Goal: Find specific page/section: Find specific page/section

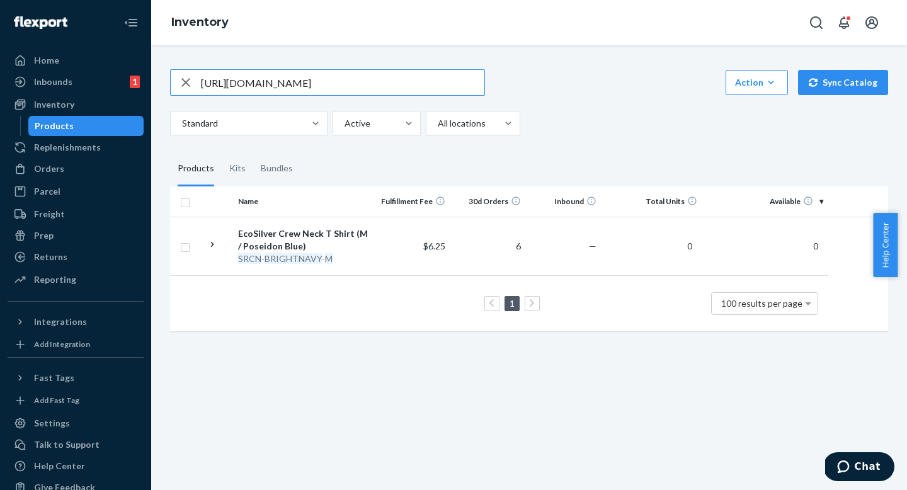
click at [338, 79] on input "[URL][DOMAIN_NAME]" at bounding box center [342, 82] width 283 height 25
click at [336, 79] on input "[URL][DOMAIN_NAME]" at bounding box center [342, 82] width 283 height 25
paste input "R-BBAF-HUNTER-L"
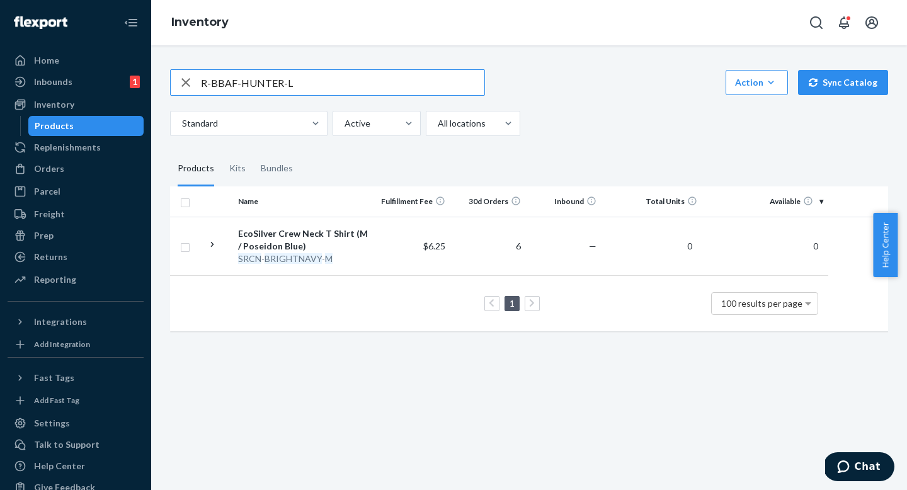
type input "R-BBAF-HUNTER-L"
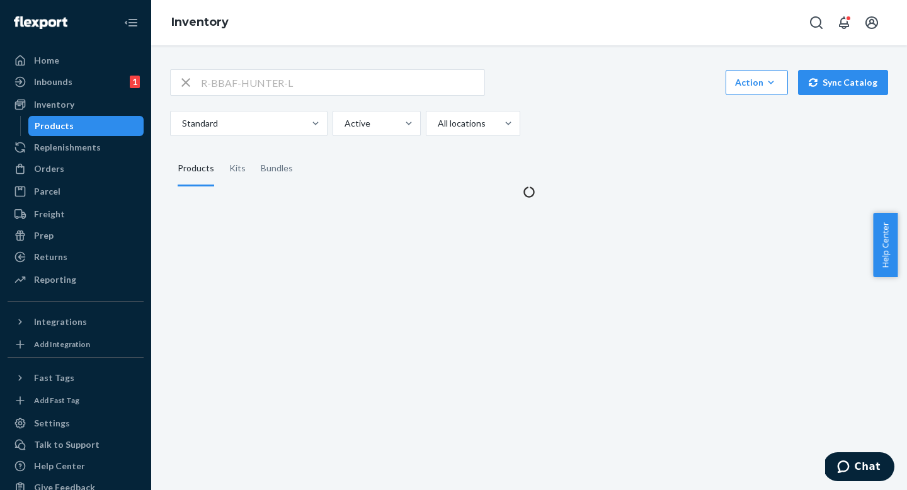
click at [578, 65] on div "R-BBAF-HUNTER-L Action Create product Create kit or bundle Bulk create products…" at bounding box center [529, 126] width 737 height 144
click at [578, 77] on div "R-BBAF-HUNTER-L Action Create product Create kit or bundle Bulk create products…" at bounding box center [529, 82] width 718 height 26
click at [580, 65] on div "R-BBAF-HUNTER-L Action Create product Create kit or bundle Bulk create products…" at bounding box center [529, 126] width 737 height 144
click at [580, 77] on div "R-BBAF-HUNTER-L Action Create product Create kit or bundle Bulk create products…" at bounding box center [529, 82] width 718 height 26
click at [580, 70] on div "R-BBAF-HUNTER-L Action Create product Create kit or bundle Bulk create products…" at bounding box center [529, 82] width 718 height 26
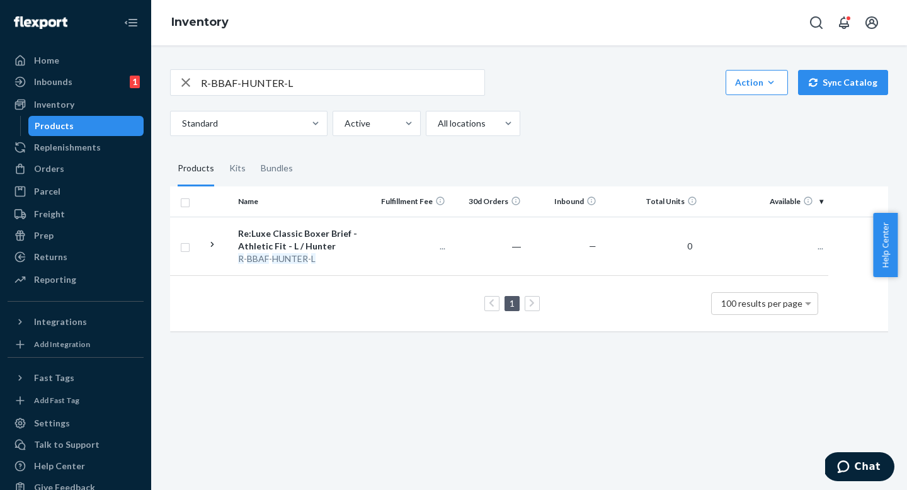
click at [580, 82] on div "R-BBAF-HUNTER-L Action Create product Create kit or bundle Bulk create products…" at bounding box center [529, 82] width 718 height 26
click at [580, 78] on div "R-BBAF-HUNTER-L Action Create product Create kit or bundle Bulk create products…" at bounding box center [529, 82] width 718 height 26
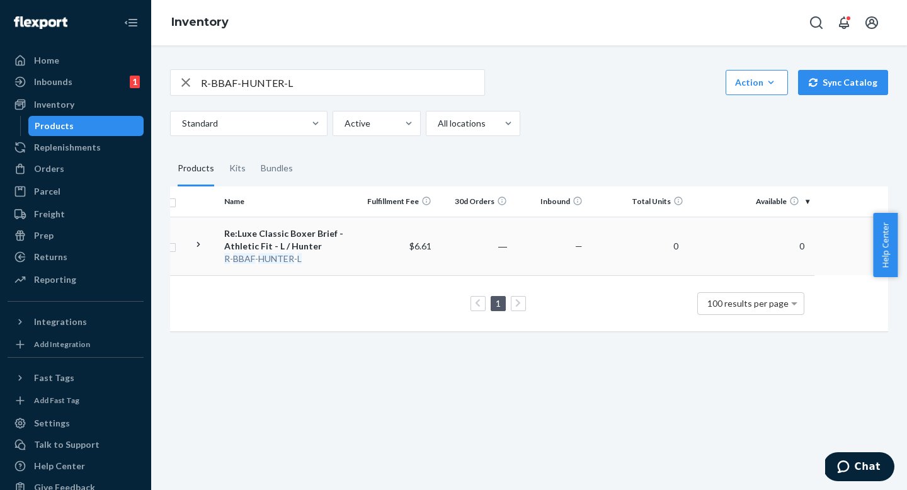
scroll to position [0, 18]
